Goal: Task Accomplishment & Management: Use online tool/utility

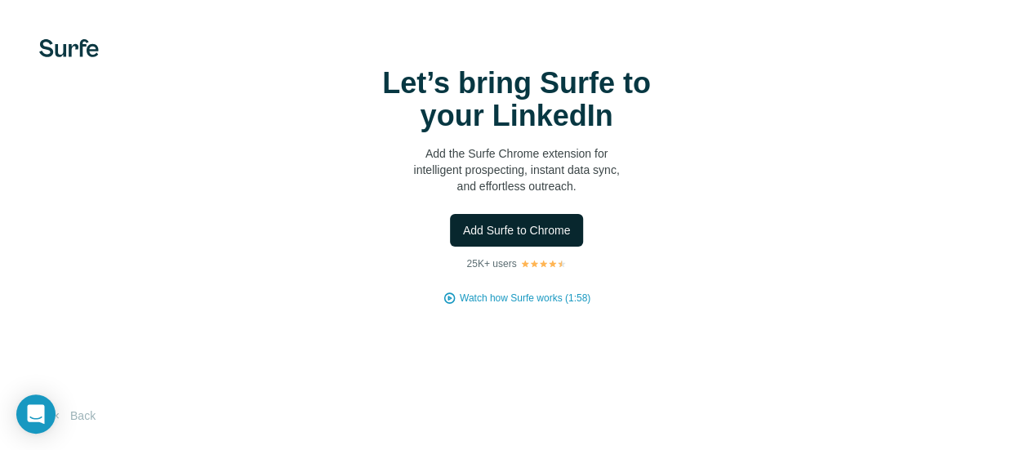
click at [463, 239] on span "Add Surfe to Chrome" at bounding box center [517, 230] width 108 height 16
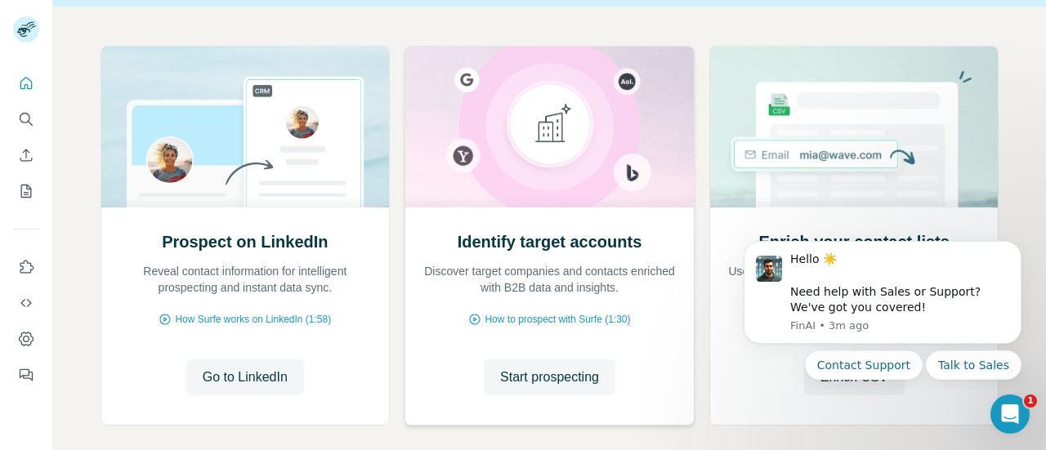
scroll to position [155, 0]
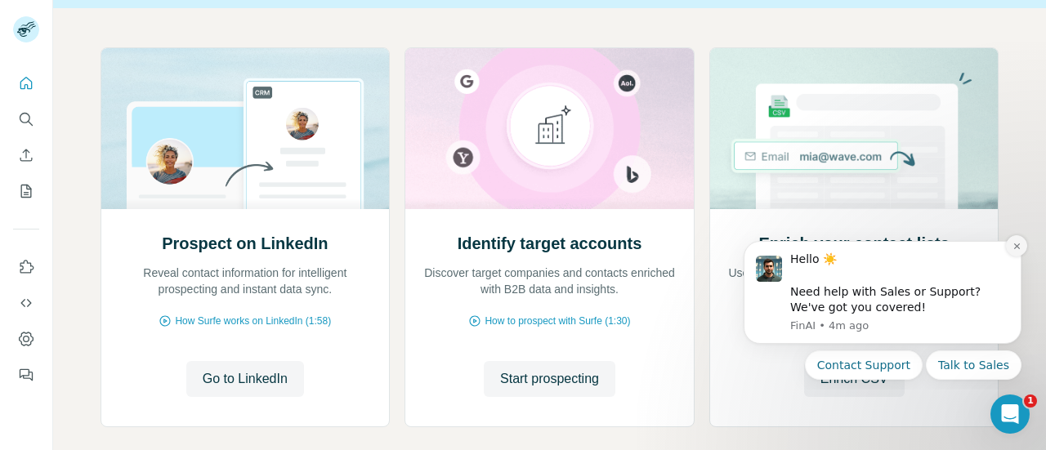
click at [1023, 248] on button "Dismiss notification" at bounding box center [1016, 245] width 21 height 21
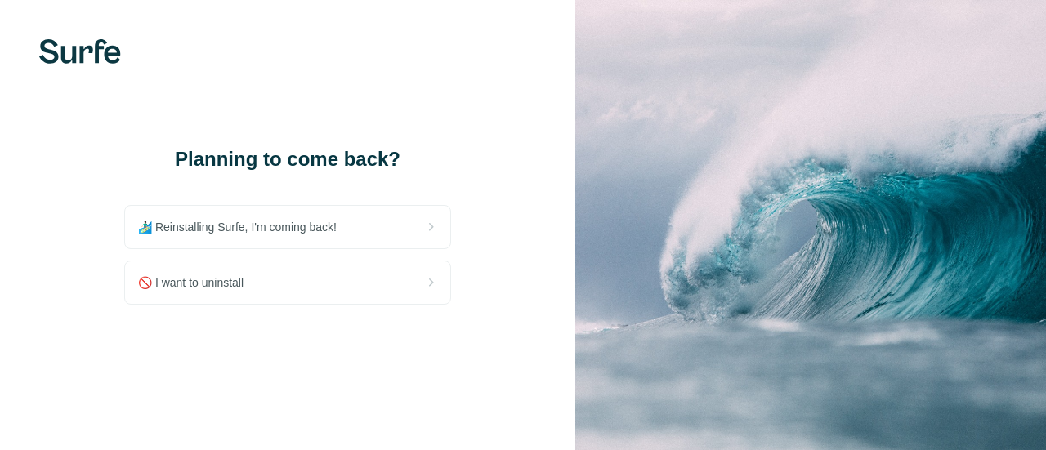
click at [221, 293] on div "🚫 I want to uninstall" at bounding box center [287, 282] width 325 height 42
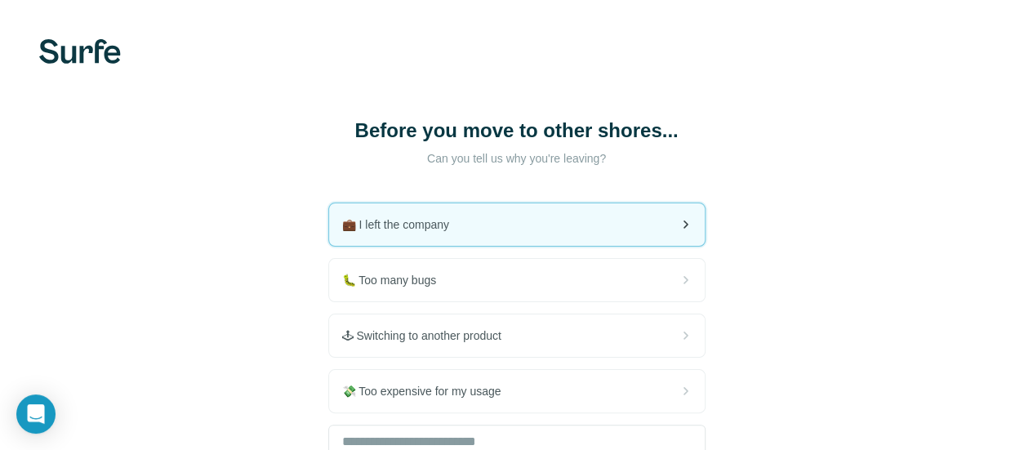
click at [357, 221] on div "💼 I left the company" at bounding box center [517, 224] width 376 height 42
